Goal: Obtain resource: Download file/media

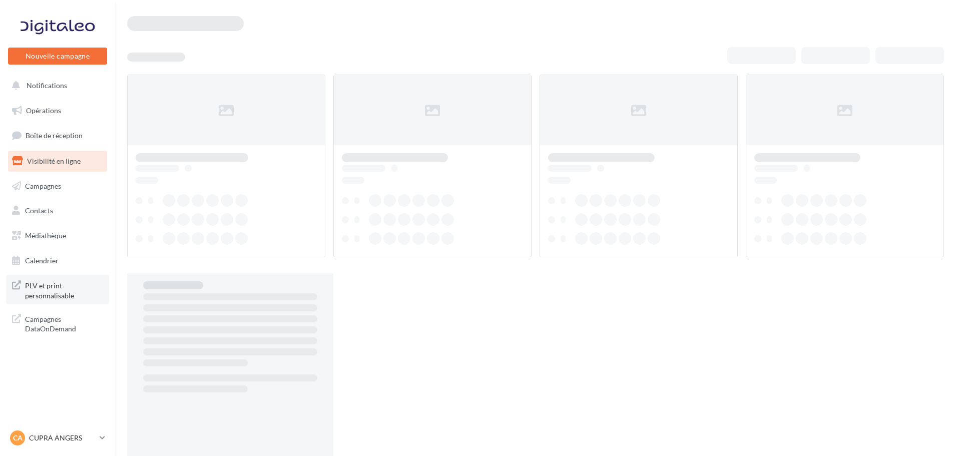
click at [45, 286] on span "PLV et print personnalisable" at bounding box center [64, 290] width 78 height 22
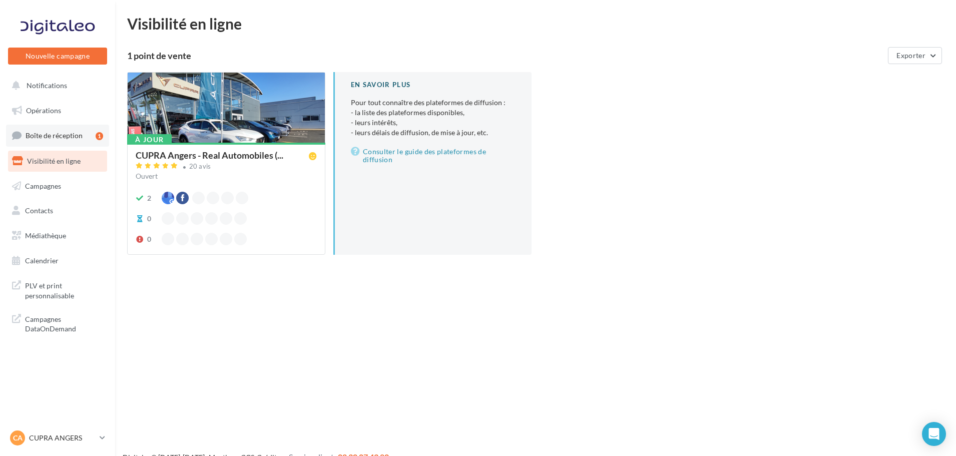
click at [48, 135] on span "Boîte de réception" at bounding box center [54, 135] width 57 height 9
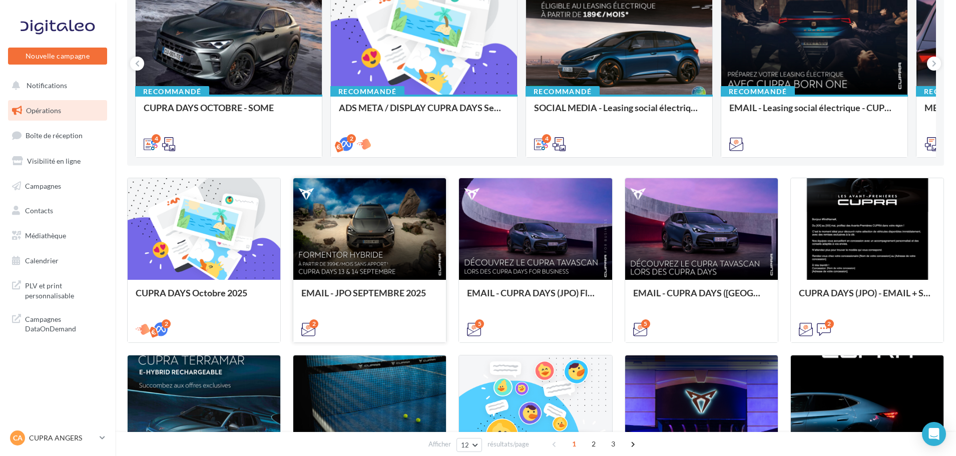
scroll to position [150, 0]
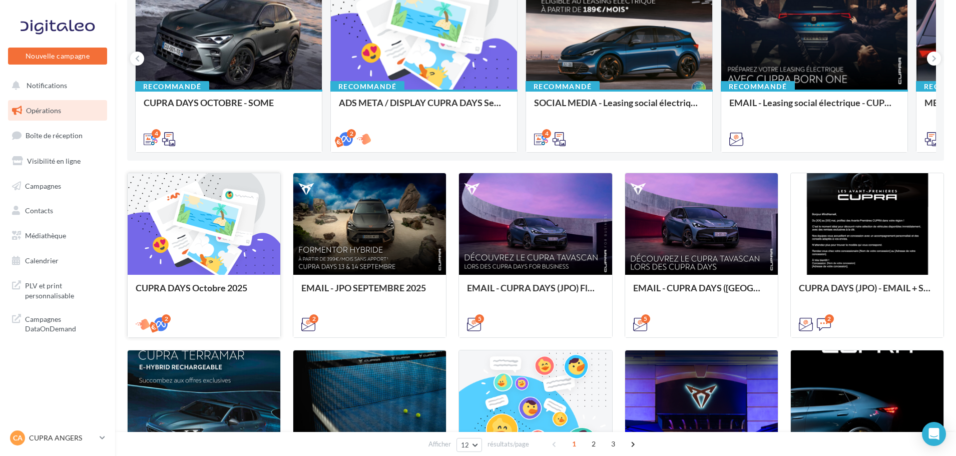
click at [215, 260] on div at bounding box center [204, 224] width 153 height 103
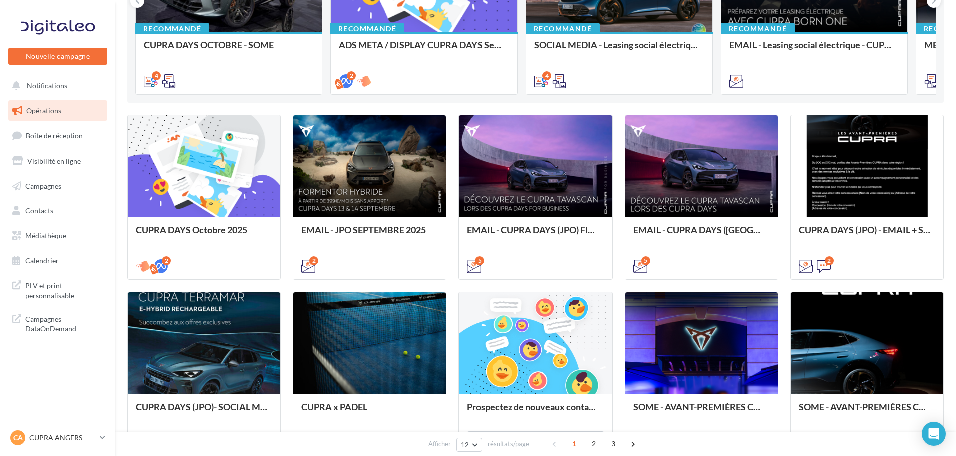
scroll to position [0, 0]
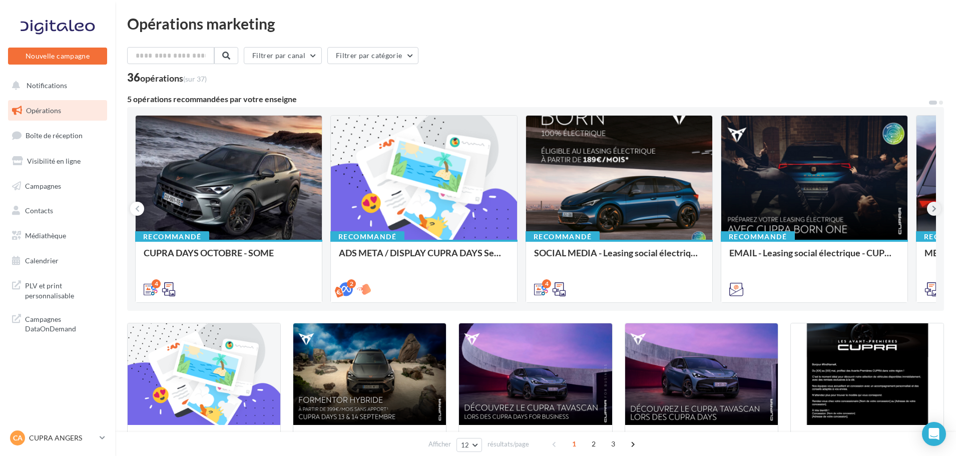
click at [934, 208] on icon at bounding box center [934, 209] width 5 height 10
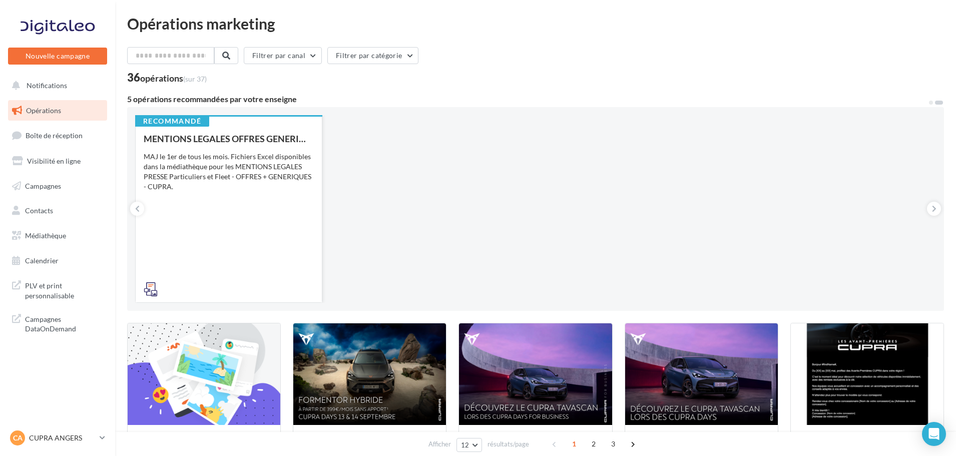
click at [254, 211] on div "MENTIONS LEGALES OFFRES GENERIQUES PRESSE MAJ le 1er de tous les mois. Fichiers…" at bounding box center [229, 214] width 170 height 160
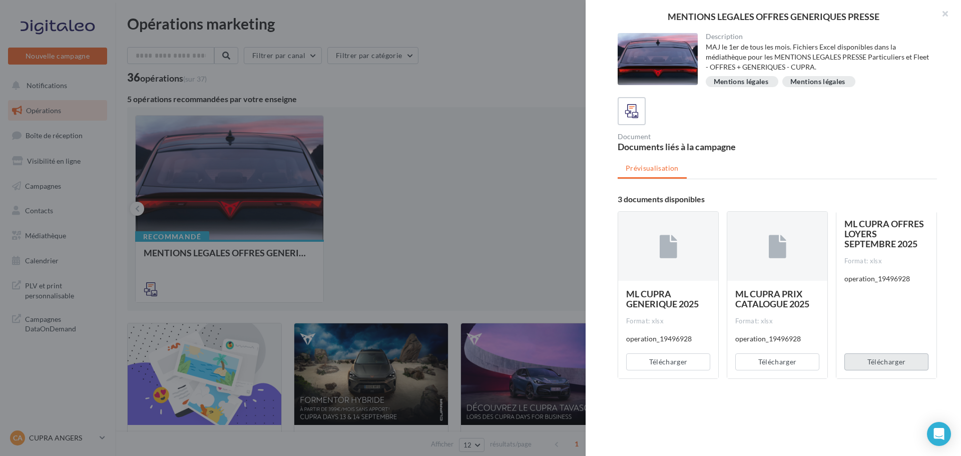
click at [882, 360] on button "Télécharger" at bounding box center [886, 361] width 84 height 17
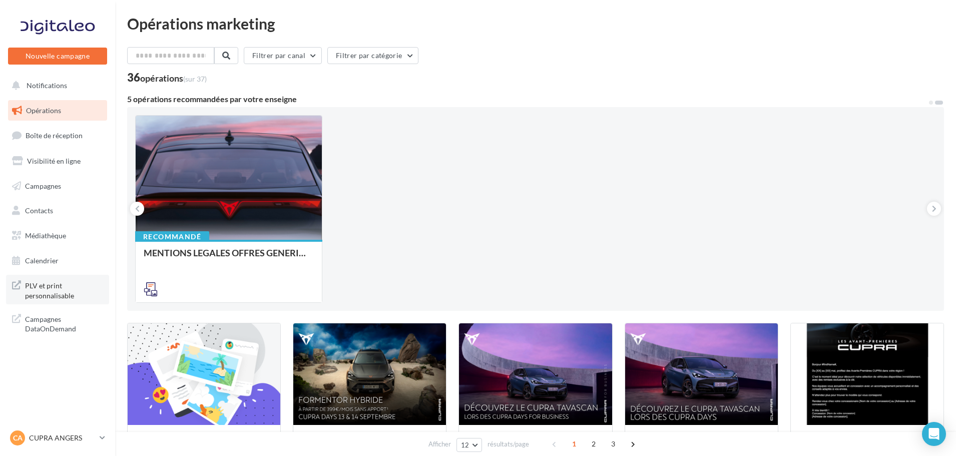
click at [62, 284] on span "PLV et print personnalisable" at bounding box center [64, 290] width 78 height 22
